Goal: Information Seeking & Learning: Understand process/instructions

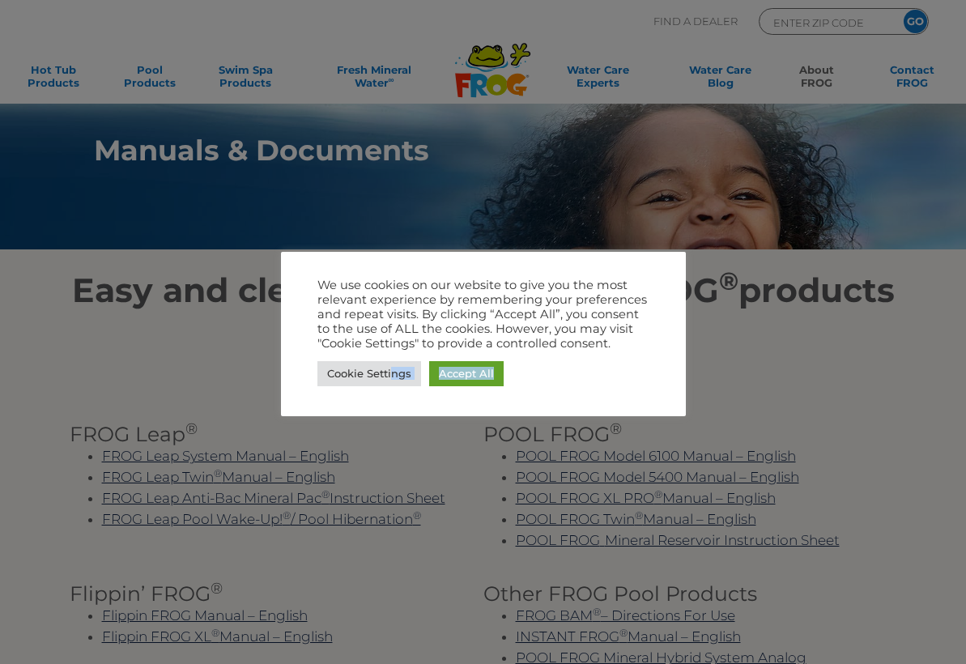
drag, startPoint x: 393, startPoint y: 372, endPoint x: 170, endPoint y: 162, distance: 306.3
click at [170, 162] on body ".st130{clip-path:url(#SVGID_2_);fill-rule:evenodd;clip-rule:evenodd;fill:#C3CC0…" at bounding box center [483, 332] width 966 height 664
click at [372, 373] on link "Cookie Settings" at bounding box center [369, 373] width 104 height 25
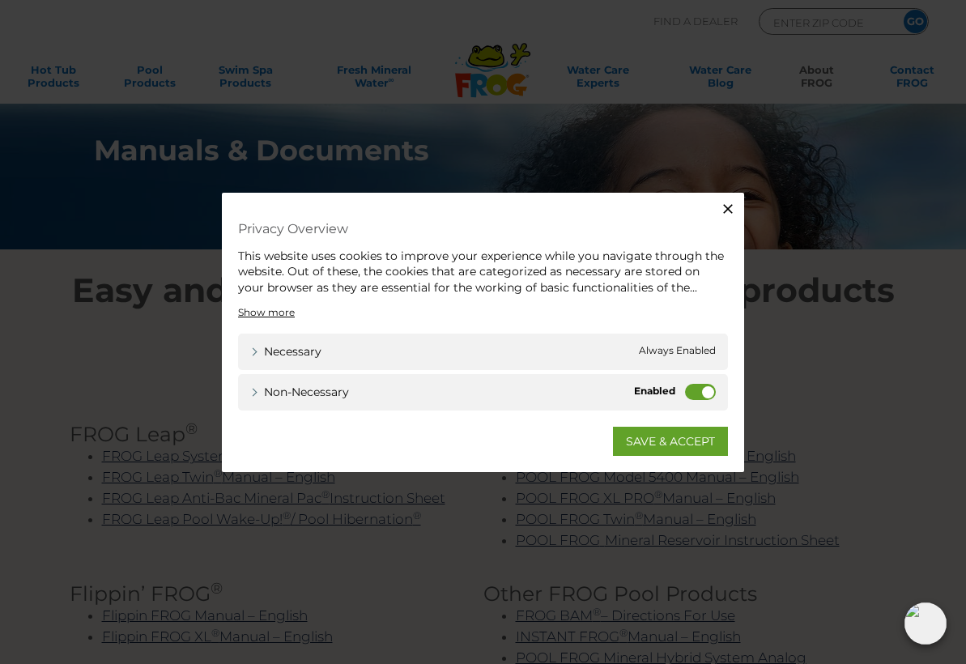
click at [698, 397] on label "Non-necessary" at bounding box center [700, 392] width 31 height 16
click at [0, 0] on input "Non-necessary" at bounding box center [0, 0] width 0 height 0
click at [684, 431] on link "SAVE & ACCEPT" at bounding box center [670, 441] width 115 height 29
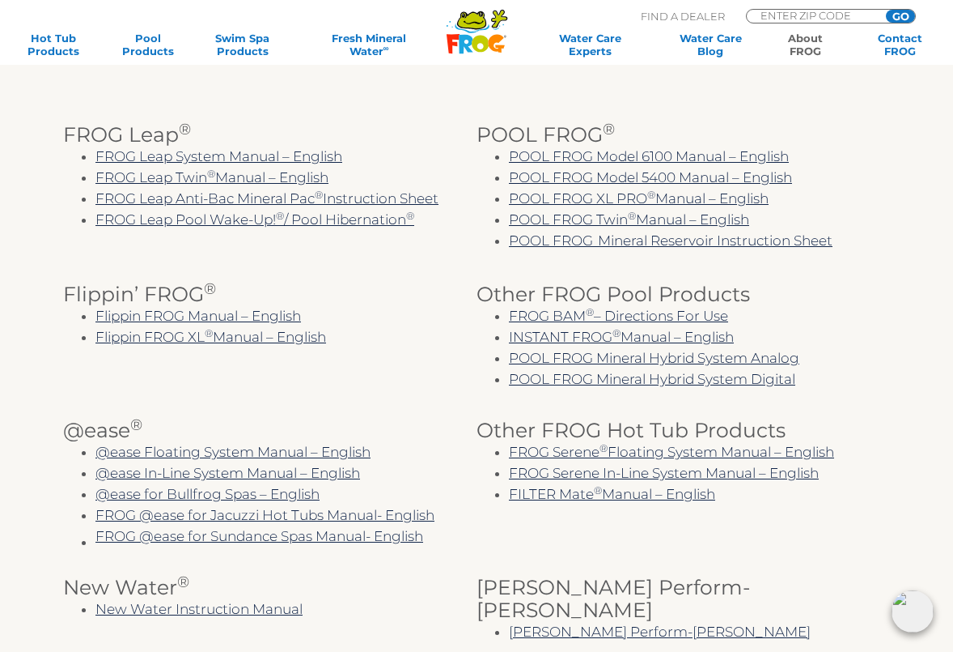
scroll to position [405, 0]
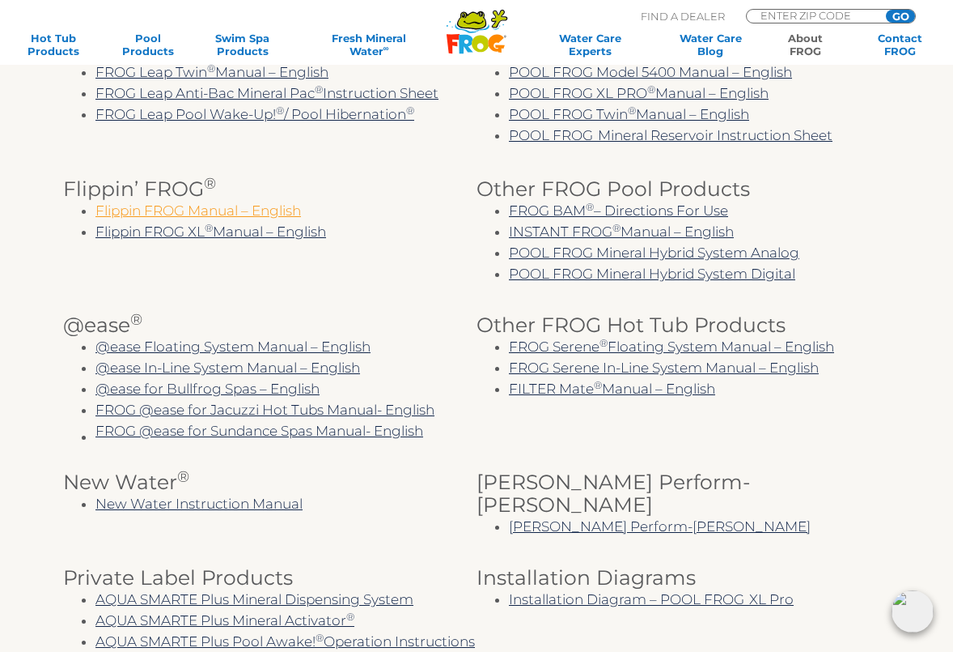
click at [210, 219] on link "Flippin FROG Manual – English" at bounding box center [199, 210] width 206 height 16
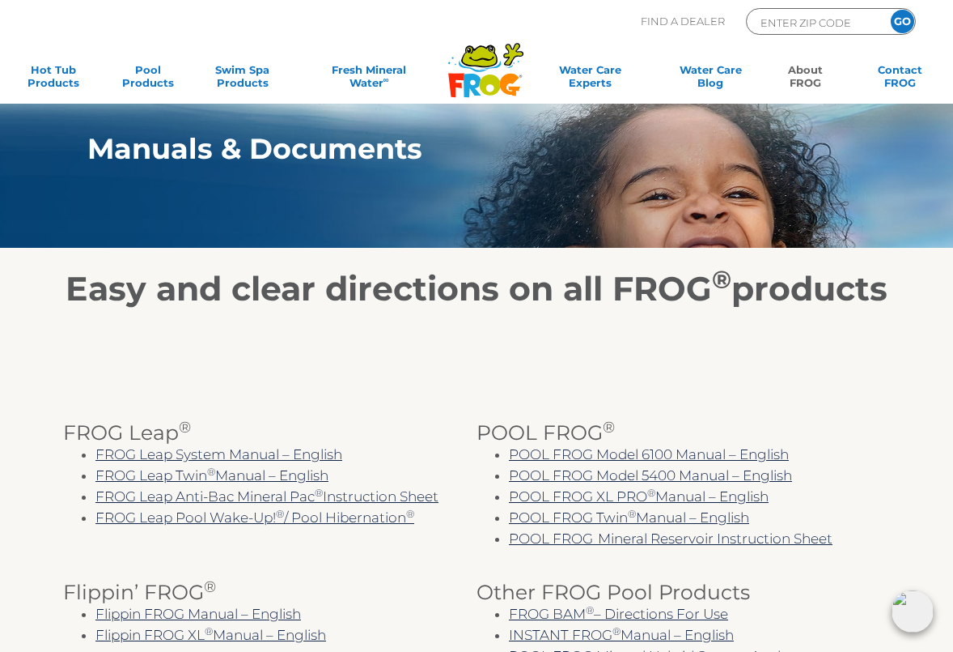
scroll to position [0, 0]
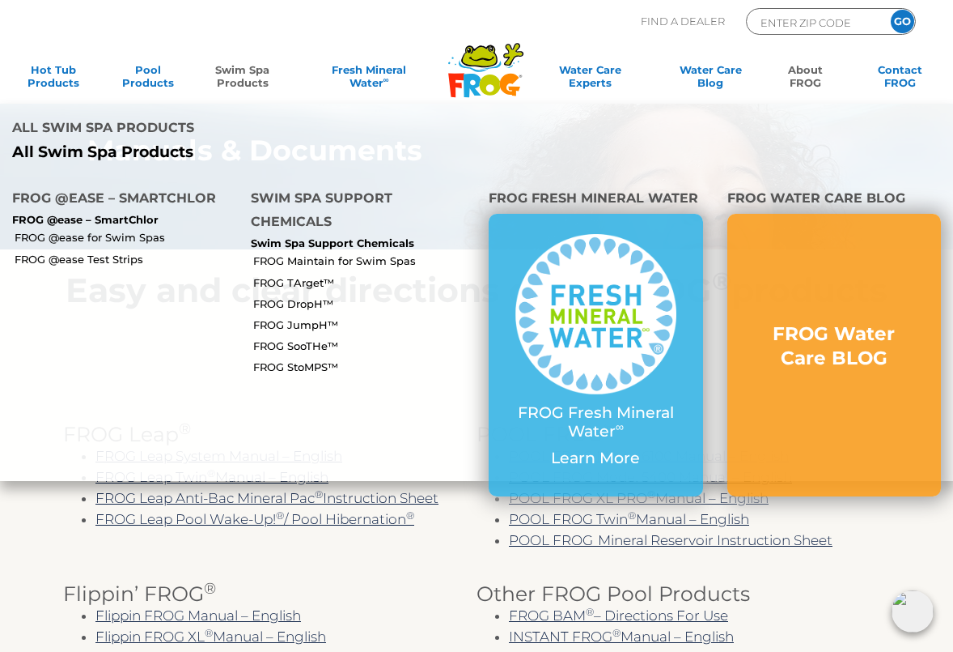
click at [234, 80] on link "Swim Spa Products" at bounding box center [243, 79] width 74 height 32
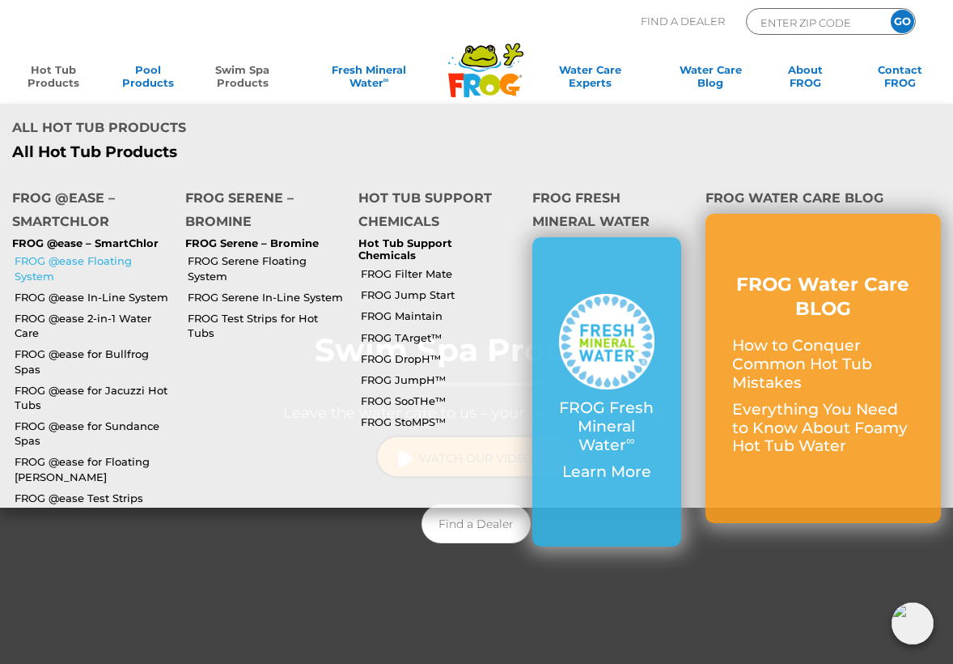
click at [74, 253] on link "FROG @ease Floating System" at bounding box center [94, 267] width 159 height 29
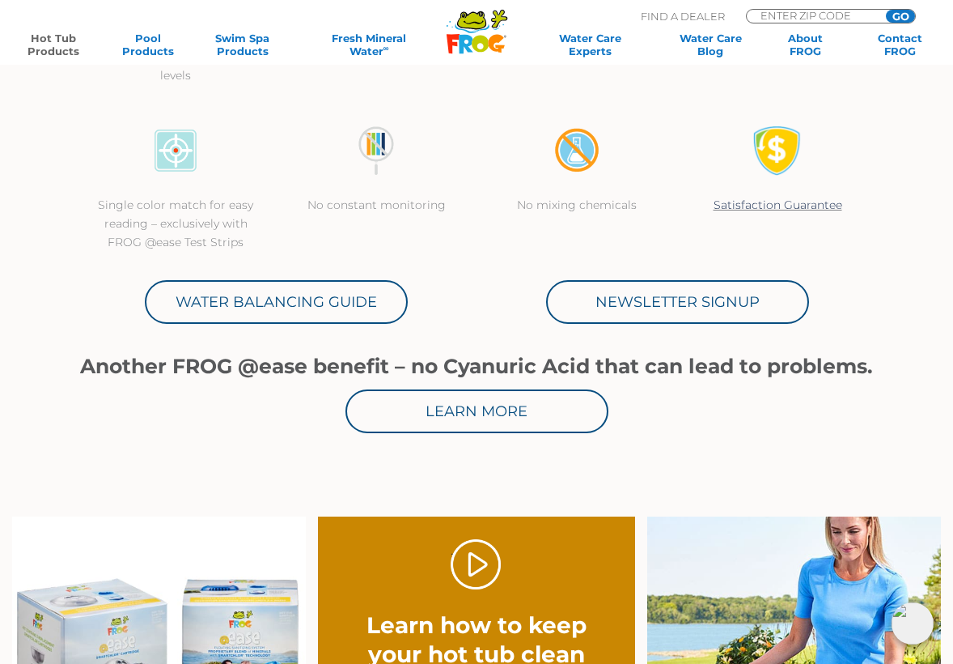
scroll to position [728, 0]
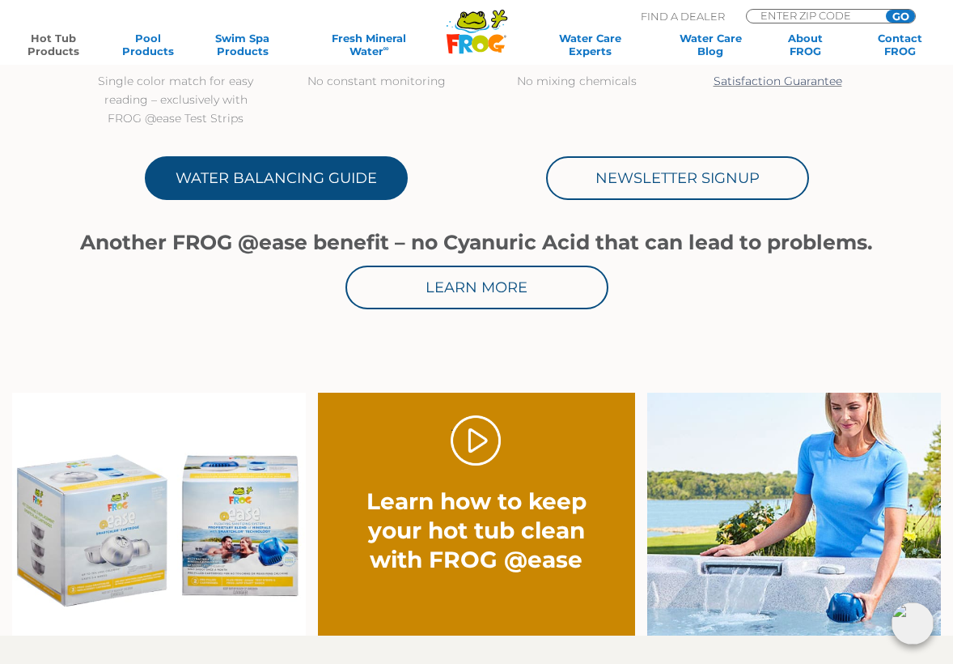
click at [374, 170] on link "Water Balancing Guide" at bounding box center [276, 178] width 263 height 44
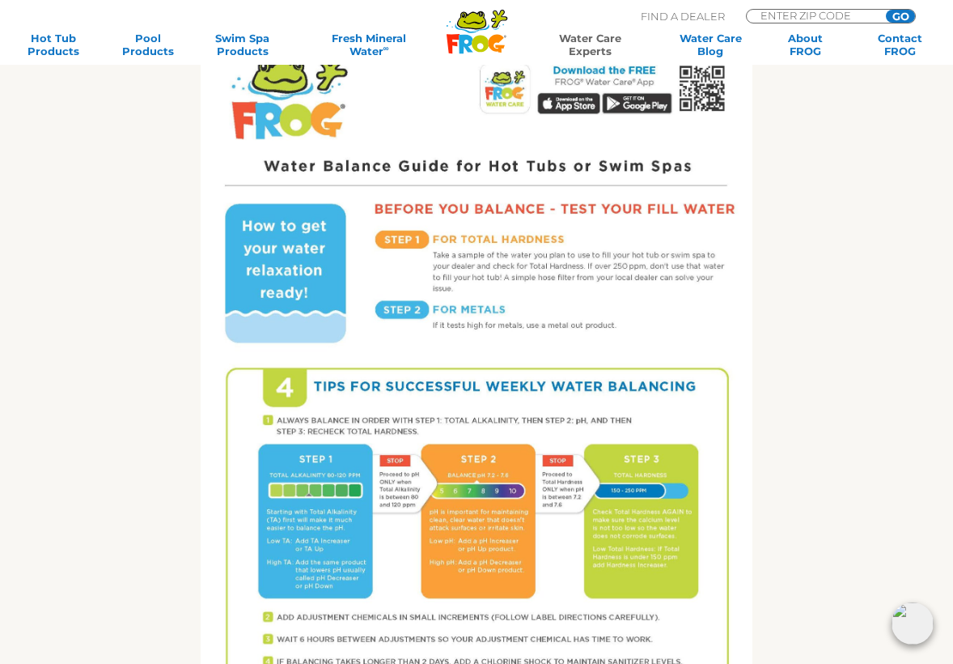
scroll to position [666, 0]
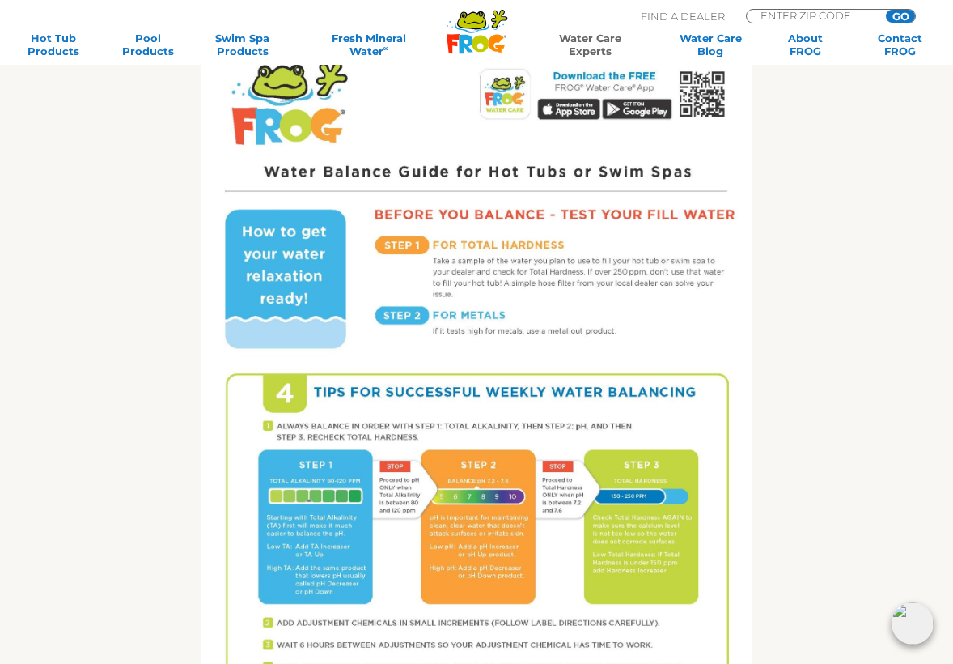
click at [847, 244] on div "Get the FROG ® Water Balancing Guide that makes it easy! Follow 4 Tips for succ…" at bounding box center [476, 301] width 827 height 1140
click at [889, 46] on link "Contact FROG" at bounding box center [901, 45] width 74 height 26
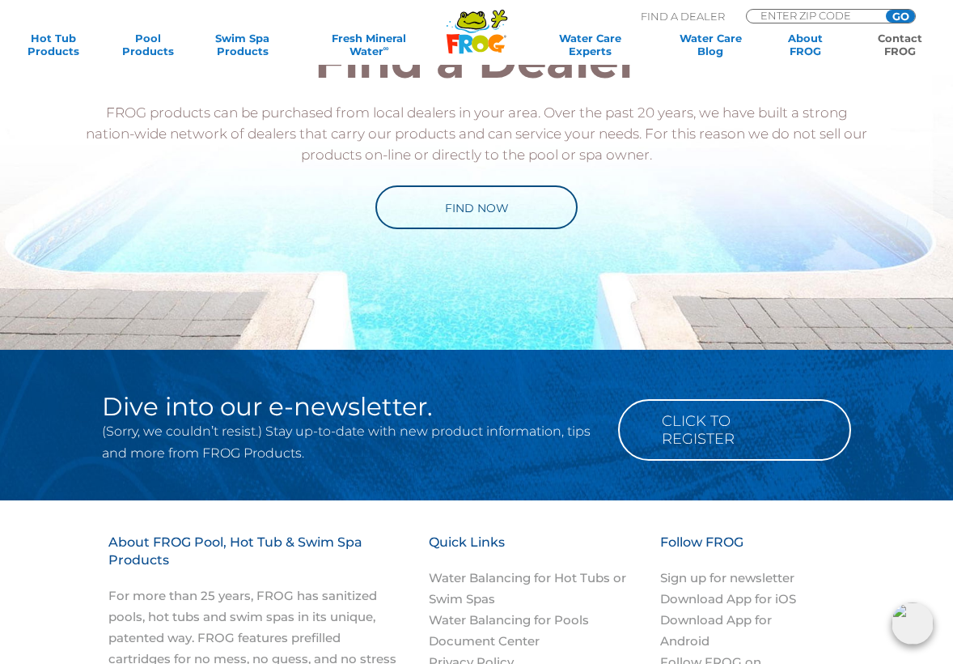
scroll to position [2023, 0]
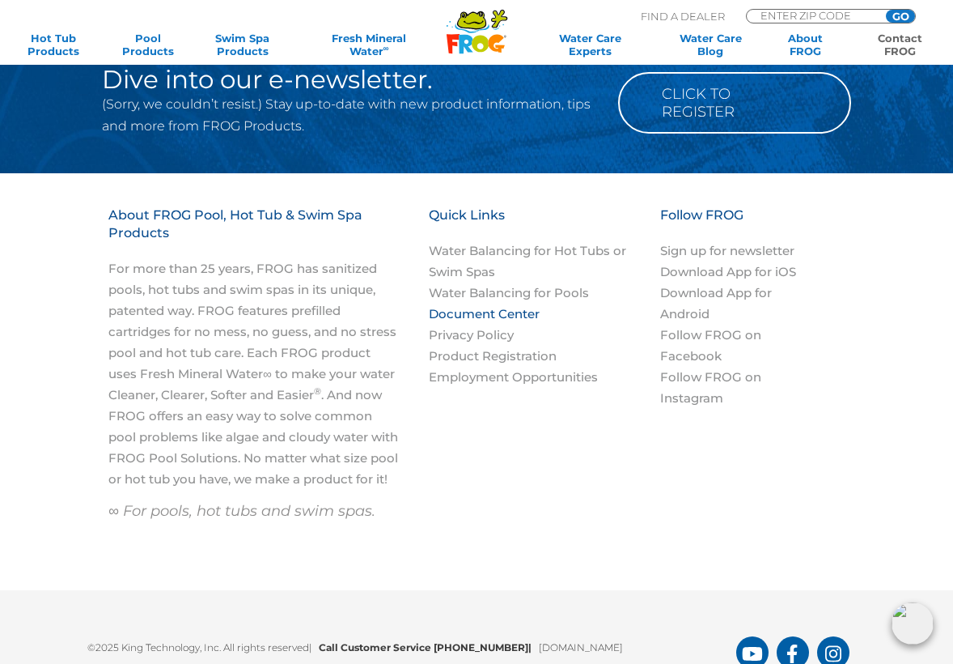
click at [471, 313] on link "Document Center" at bounding box center [484, 313] width 111 height 15
